Goal: Task Accomplishment & Management: Complete application form

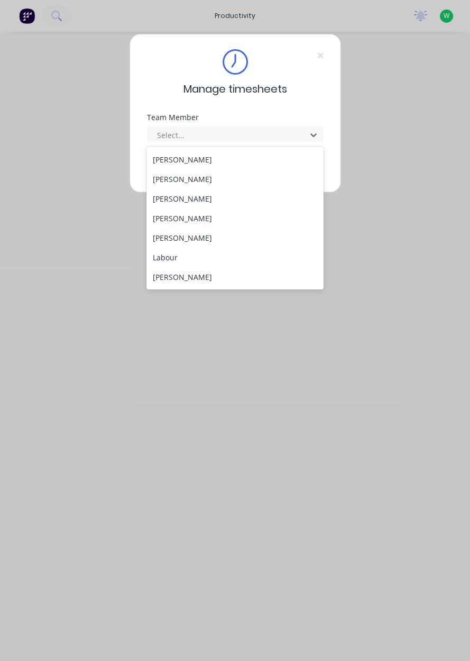
scroll to position [195, 0]
click at [191, 239] on div "[PERSON_NAME]" at bounding box center [235, 238] width 177 height 20
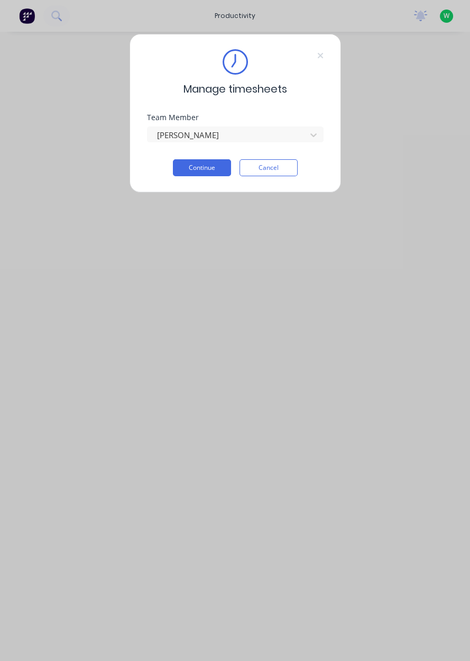
click at [203, 171] on button "Continue" at bounding box center [202, 167] width 58 height 17
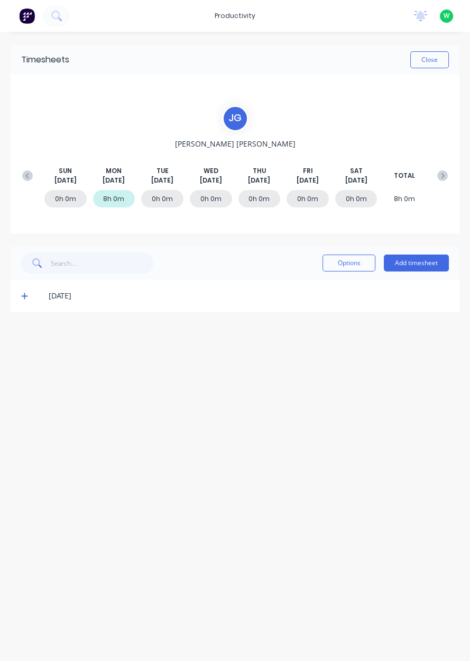
click at [412, 264] on button "Add timesheet" at bounding box center [416, 263] width 65 height 17
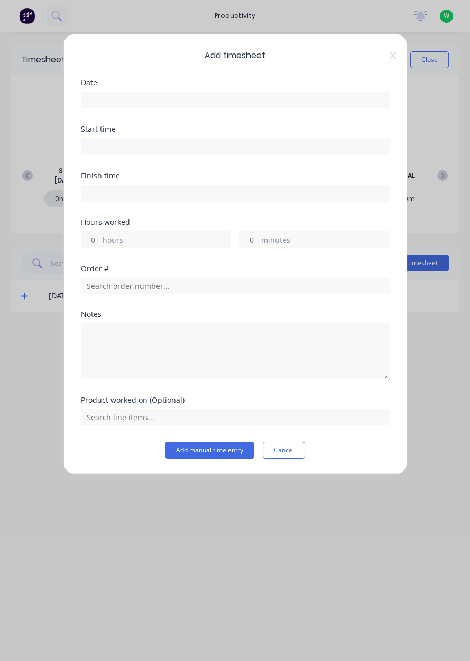
click at [226, 101] on input at bounding box center [235, 100] width 308 height 16
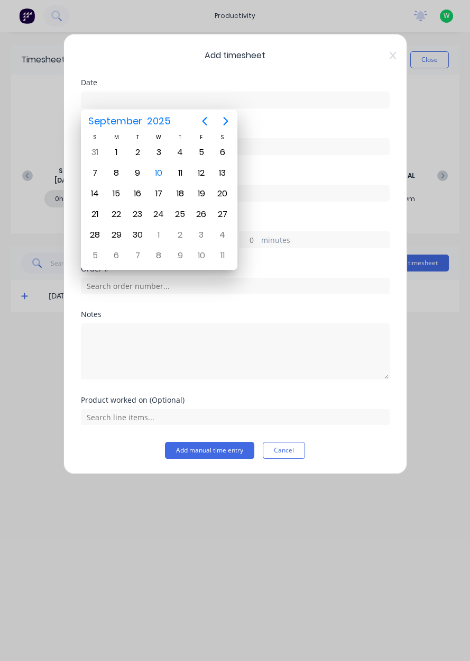
click at [135, 177] on div "9" at bounding box center [138, 173] width 16 height 16
type input "[DATE]"
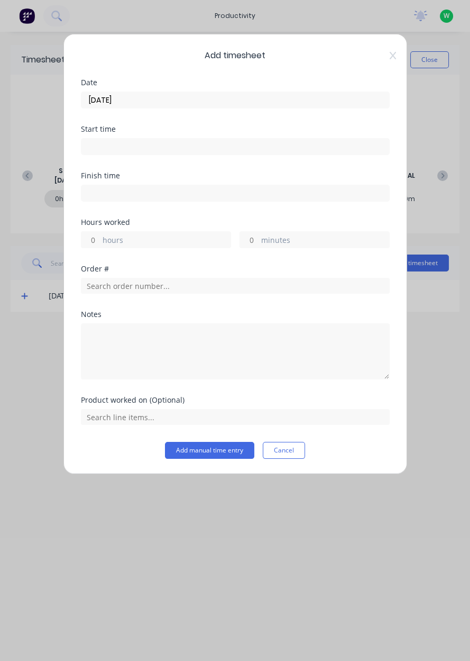
click at [159, 237] on label "hours" at bounding box center [167, 240] width 128 height 13
click at [100, 237] on input "hours" at bounding box center [90, 240] width 19 height 16
type input "8"
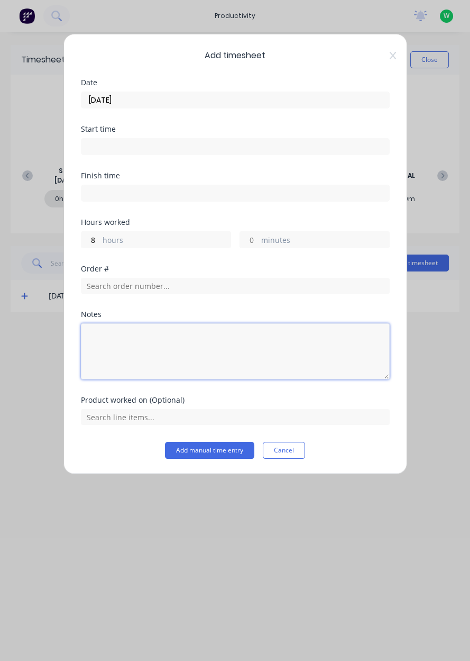
click at [209, 350] on textarea at bounding box center [235, 351] width 309 height 56
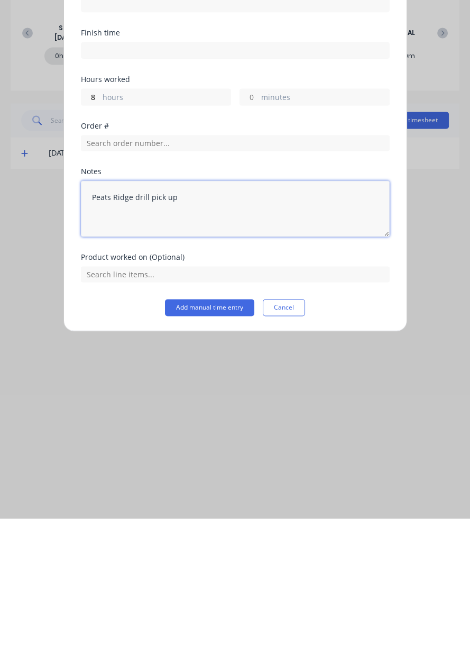
type textarea "Peats Ridge drill pick up"
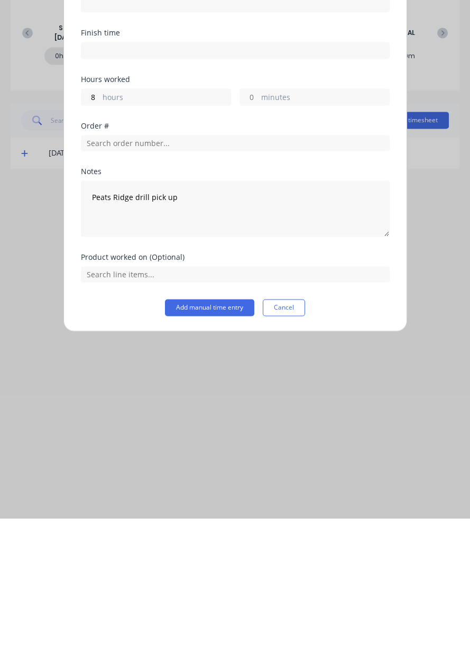
click at [212, 451] on button "Add manual time entry" at bounding box center [209, 450] width 89 height 17
